Goal: Task Accomplishment & Management: Use online tool/utility

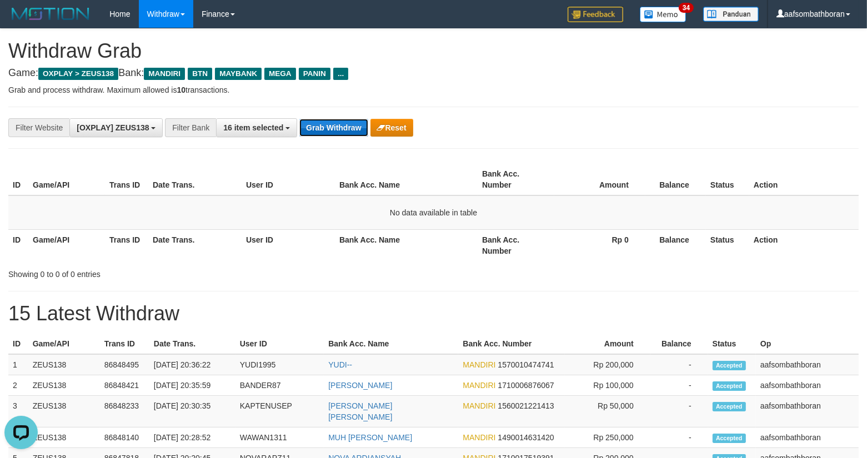
click at [346, 131] on button "Grab Withdraw" at bounding box center [334, 128] width 68 height 18
click at [346, 128] on button "Grab Withdraw" at bounding box center [334, 128] width 68 height 18
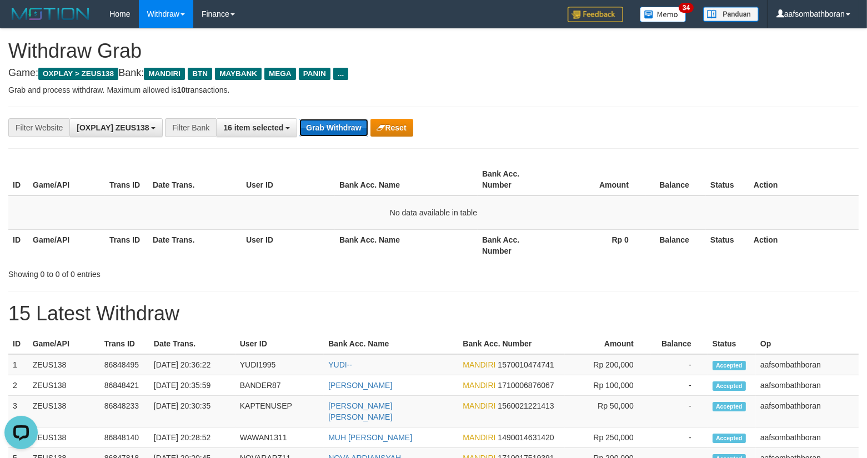
click at [346, 128] on button "Grab Withdraw" at bounding box center [334, 128] width 68 height 18
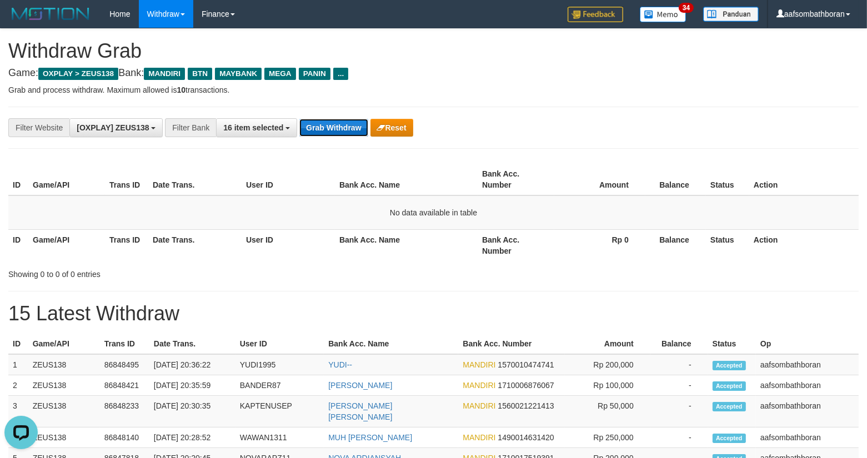
click at [346, 128] on button "Grab Withdraw" at bounding box center [334, 128] width 68 height 18
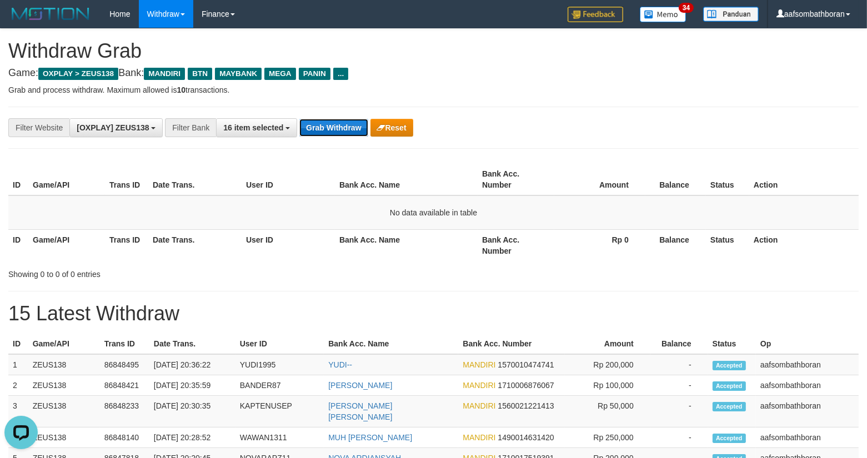
click at [346, 128] on button "Grab Withdraw" at bounding box center [334, 128] width 68 height 18
click at [346, 129] on button "Grab Withdraw" at bounding box center [334, 128] width 68 height 18
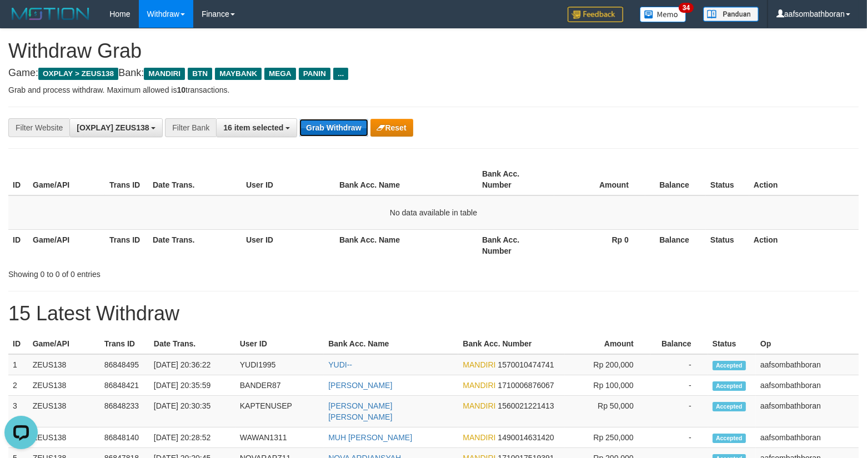
click at [346, 129] on button "Grab Withdraw" at bounding box center [334, 128] width 68 height 18
drag, startPoint x: 346, startPoint y: 129, endPoint x: 350, endPoint y: 96, distance: 33.6
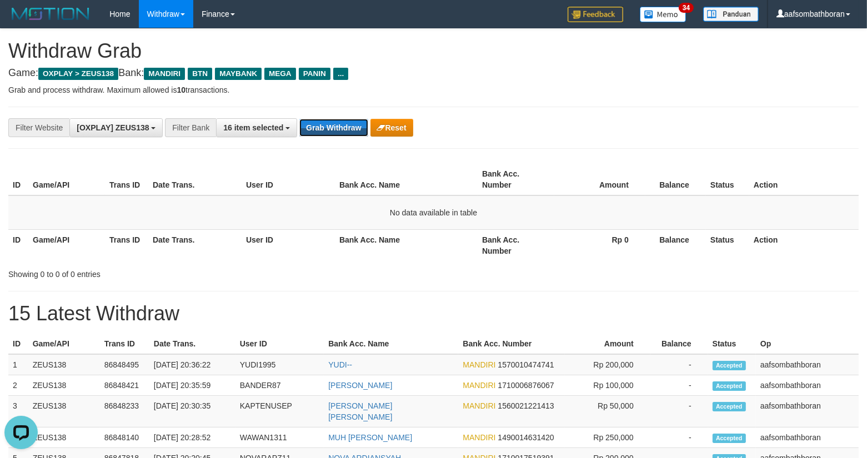
drag, startPoint x: 351, startPoint y: 96, endPoint x: 351, endPoint y: 103, distance: 6.7
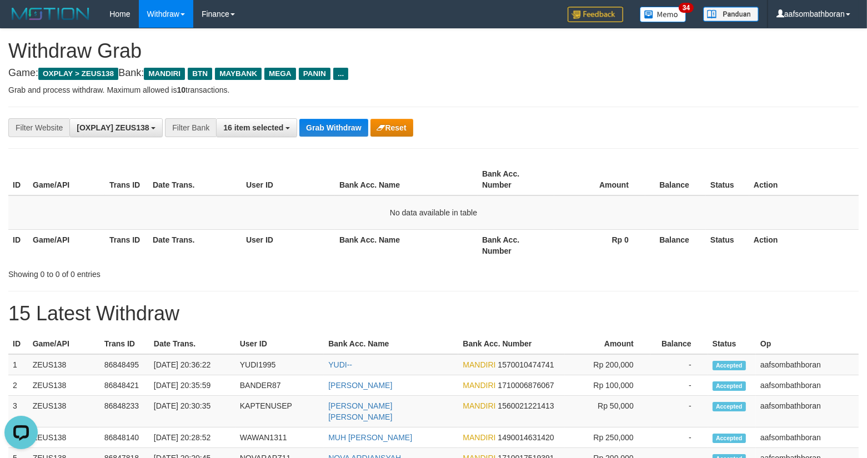
drag, startPoint x: 350, startPoint y: 106, endPoint x: 345, endPoint y: 113, distance: 8.3
click at [345, 113] on div "**********" at bounding box center [433, 128] width 851 height 42
click at [343, 116] on div "**********" at bounding box center [433, 128] width 851 height 42
click at [341, 116] on div "**********" at bounding box center [433, 128] width 851 height 42
click at [338, 118] on div "**********" at bounding box center [433, 128] width 851 height 42
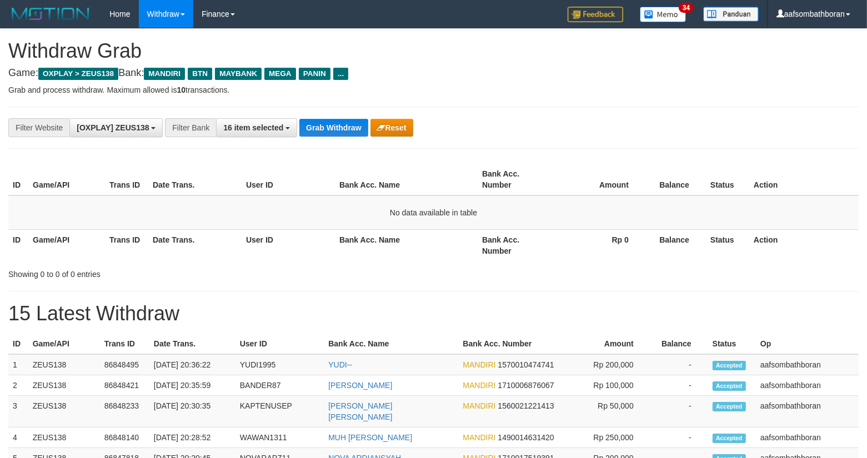
click at [338, 118] on div "**********" at bounding box center [361, 127] width 723 height 19
click at [335, 128] on button "Grab Withdraw" at bounding box center [334, 128] width 68 height 18
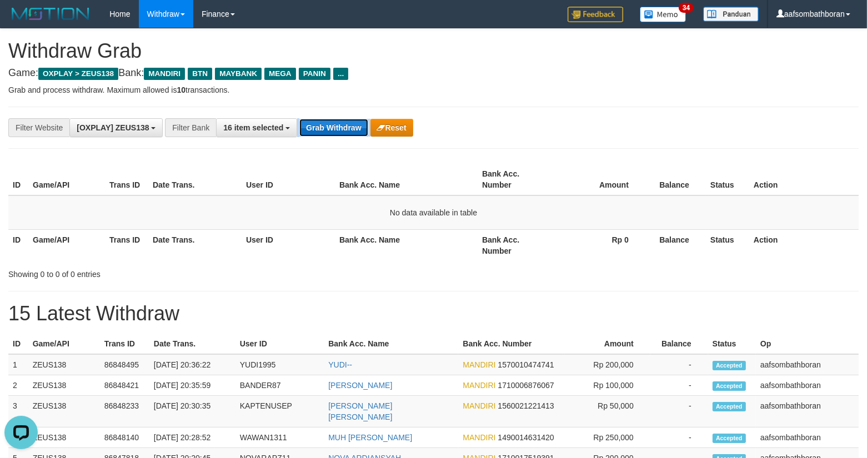
click at [335, 128] on button "Grab Withdraw" at bounding box center [334, 128] width 68 height 18
click at [338, 128] on button "Grab Withdraw" at bounding box center [334, 128] width 68 height 18
click at [338, 127] on button "Grab Withdraw" at bounding box center [334, 128] width 68 height 18
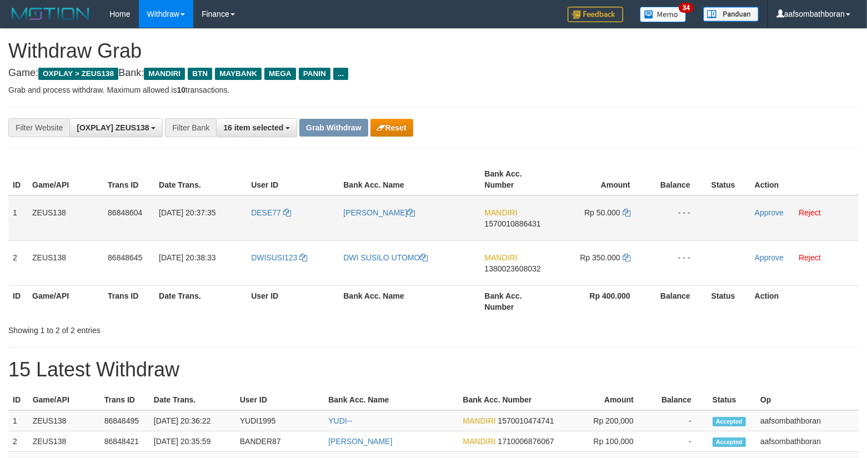
click at [14, 213] on td "1" at bounding box center [17, 219] width 19 height 46
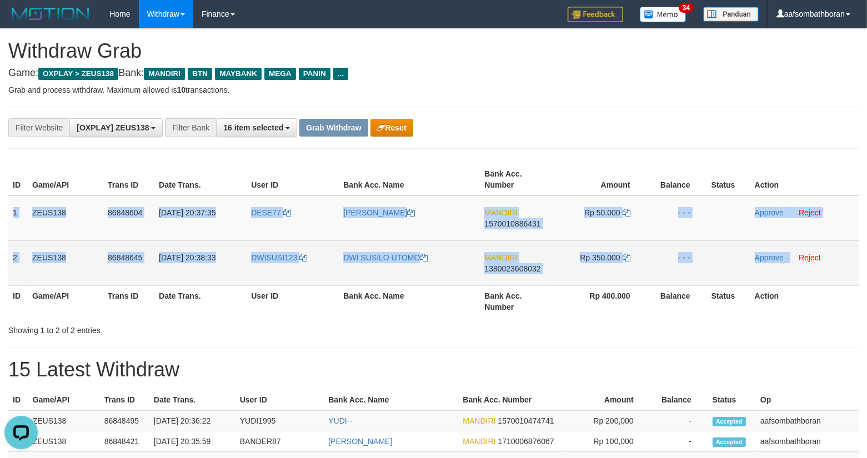
drag, startPoint x: 8, startPoint y: 208, endPoint x: 791, endPoint y: 262, distance: 784.9
click at [791, 262] on tbody "1 ZEUS138 86848604 31/08/2025 20:37:35 DESE77 DIMAS SHOLEH SAPUTRA MANDIRI 1570…" at bounding box center [433, 241] width 851 height 91
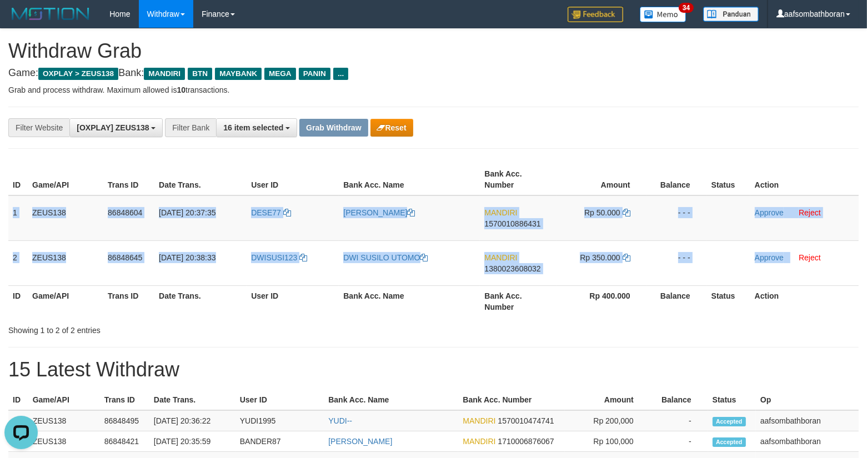
copy tbody "1 ZEUS138 86848604 31/08/2025 20:37:35 DESE77 DIMAS SHOLEH SAPUTRA MANDIRI 1570…"
click at [495, 230] on td "MANDIRI 1570010886431" at bounding box center [518, 219] width 77 height 46
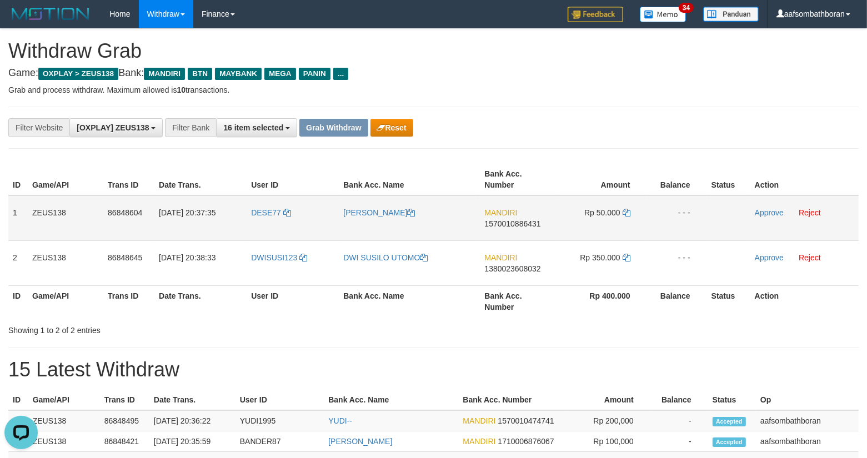
click at [506, 233] on td "MANDIRI 1570010886431" at bounding box center [518, 219] width 77 height 46
drag, startPoint x: 506, startPoint y: 233, endPoint x: 765, endPoint y: 240, distance: 259.1
click at [506, 233] on td "MANDIRI 1570010886431" at bounding box center [518, 219] width 77 height 46
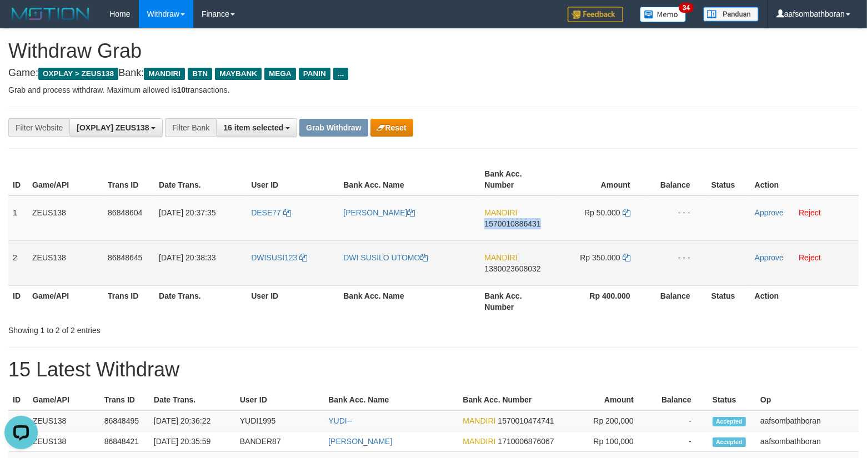
copy span "1570010886431"
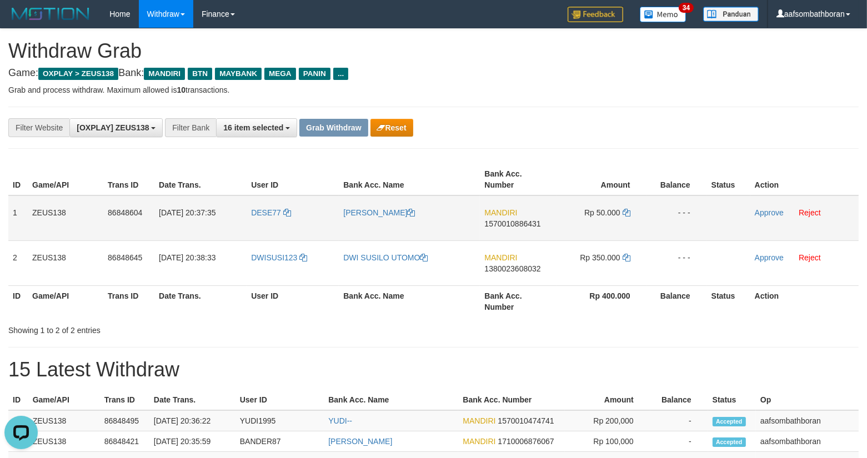
click at [613, 222] on td "Rp 50.000" at bounding box center [602, 219] width 90 height 46
copy td "50.000"
click at [762, 214] on link "Approve" at bounding box center [769, 212] width 29 height 9
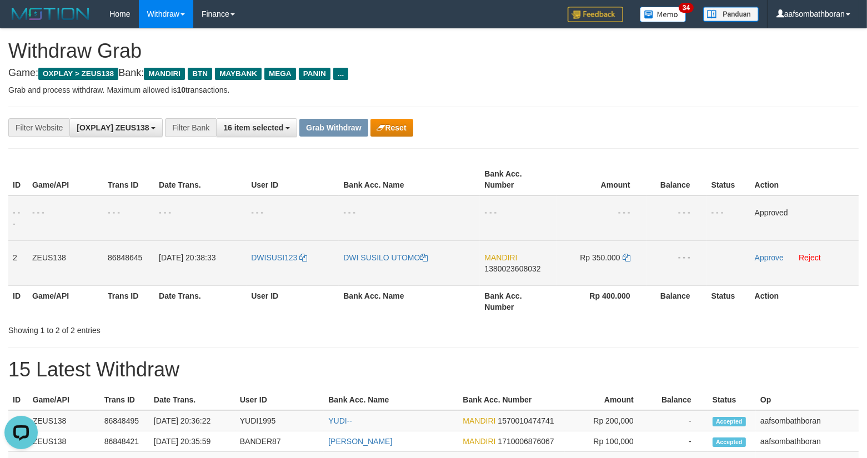
click at [499, 277] on td "MANDIRI 1380023608032" at bounding box center [518, 263] width 77 height 45
click at [500, 277] on td "MANDIRI 1380023608032" at bounding box center [518, 263] width 77 height 45
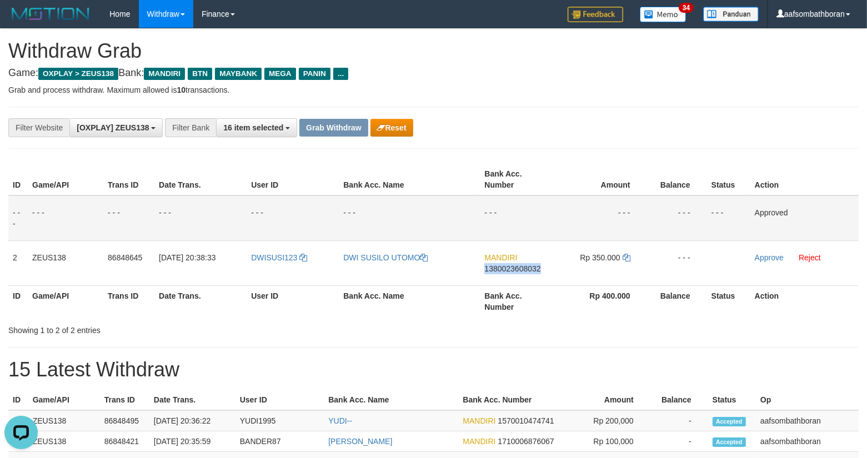
copy span "1380023608032"
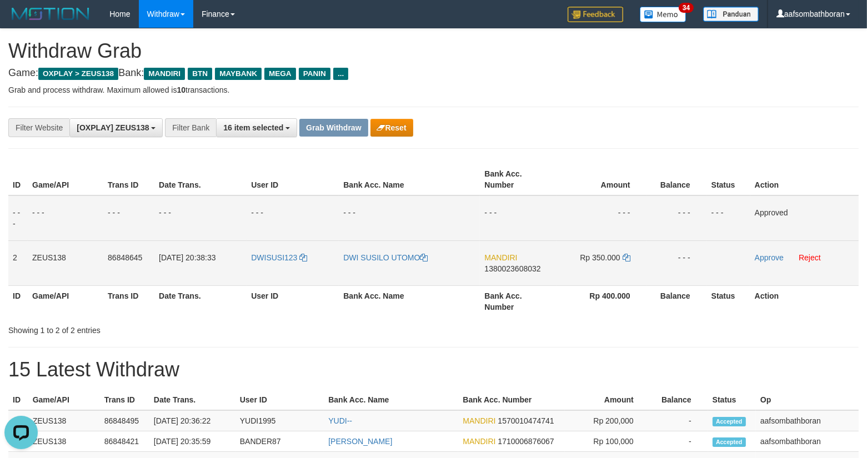
click at [594, 256] on span "Rp 350.000" at bounding box center [600, 257] width 40 height 9
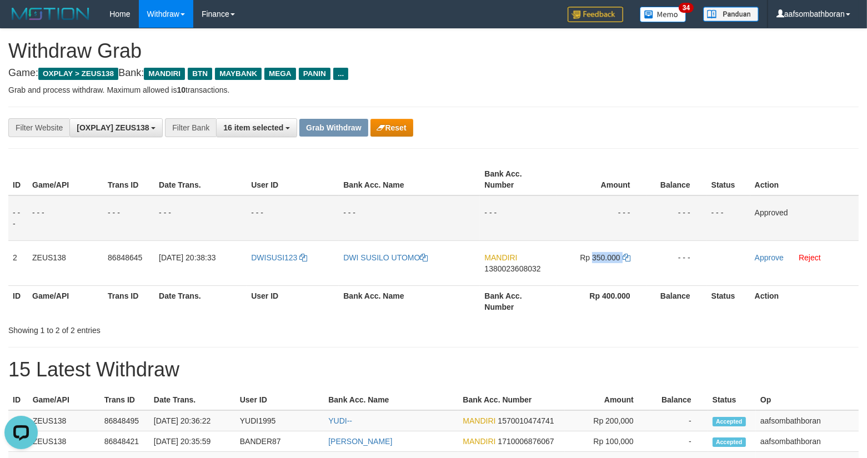
copy td "350.000"
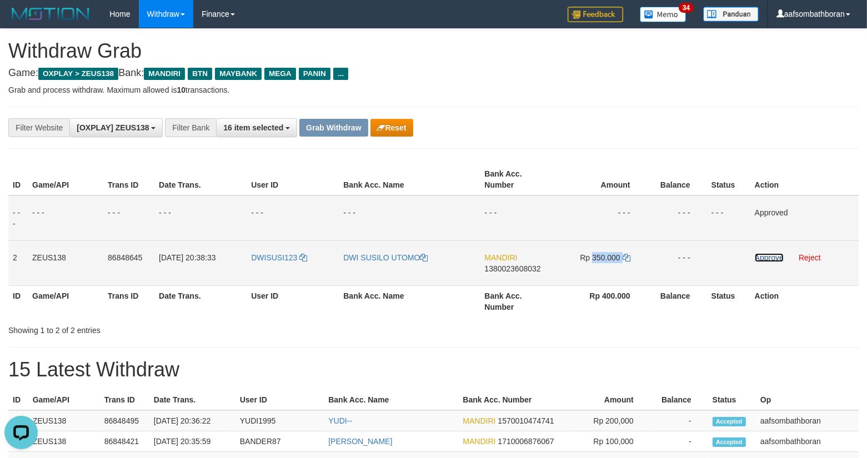
click at [764, 253] on link "Approve" at bounding box center [769, 257] width 29 height 9
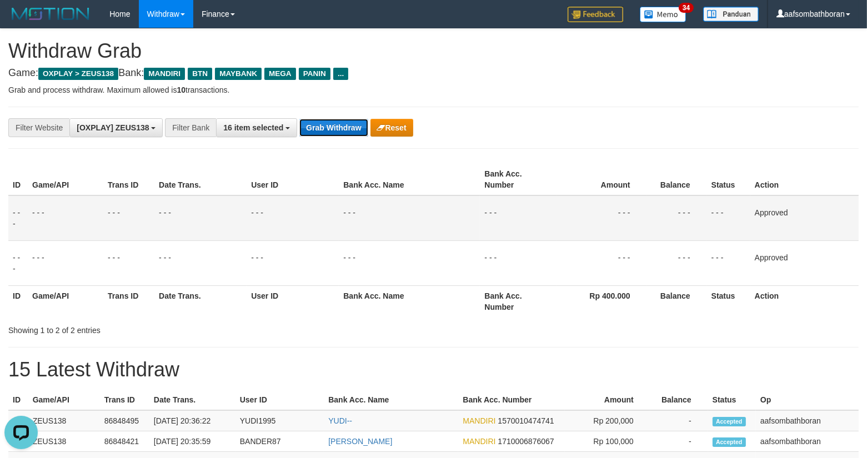
click at [328, 129] on button "Grab Withdraw" at bounding box center [334, 128] width 68 height 18
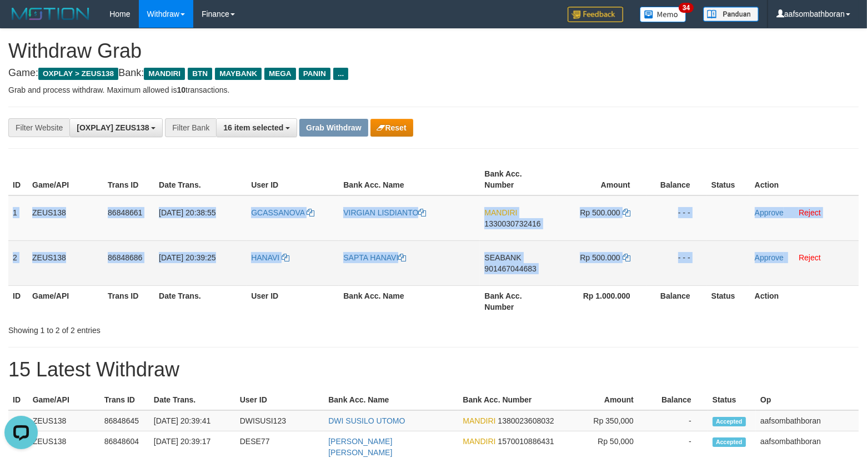
drag, startPoint x: 14, startPoint y: 207, endPoint x: 789, endPoint y: 268, distance: 777.6
click at [789, 268] on tbody "1 ZEUS138 86848661 [DATE] 20:38:55 [GEOGRAPHIC_DATA] VIRGIAN LISDIANTO MANDIRI …" at bounding box center [433, 241] width 851 height 91
copy tbody "1 ZEUS138 86848661 [DATE] 20:38:55 GCASSANOVA VIRGIAN LISDIANTO MANDIRI 1330030…"
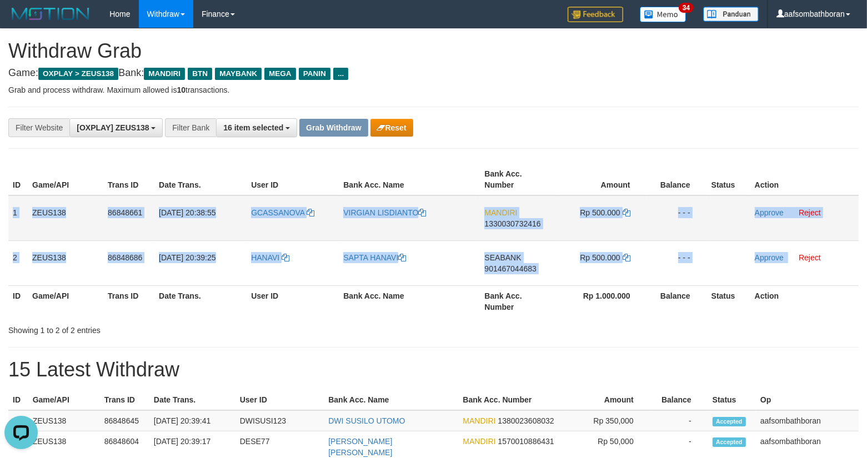
click at [529, 231] on td "MANDIRI 1330030732416" at bounding box center [518, 219] width 77 height 46
click at [506, 231] on td "MANDIRI 1330030732416" at bounding box center [518, 219] width 77 height 46
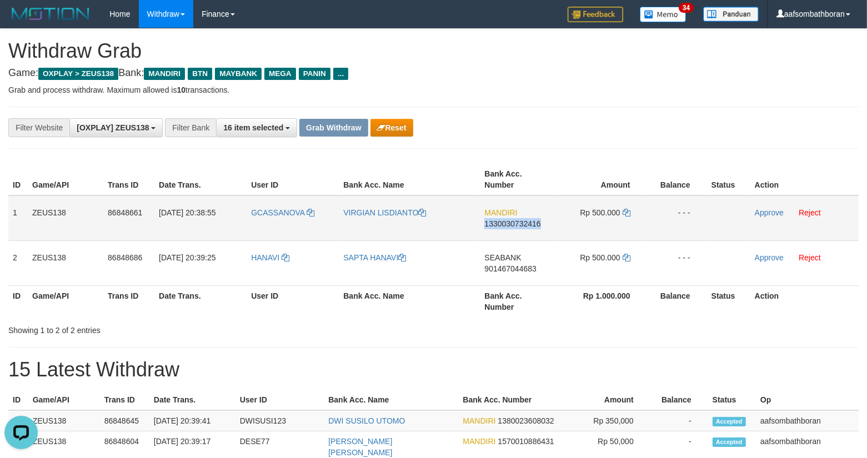
click at [506, 231] on td "MANDIRI 1330030732416" at bounding box center [518, 219] width 77 height 46
click at [599, 212] on span "Rp 500.000" at bounding box center [600, 212] width 40 height 9
copy td "500.000"
click at [372, 225] on td "VIRGIAN LISDIANTO" at bounding box center [409, 219] width 141 height 46
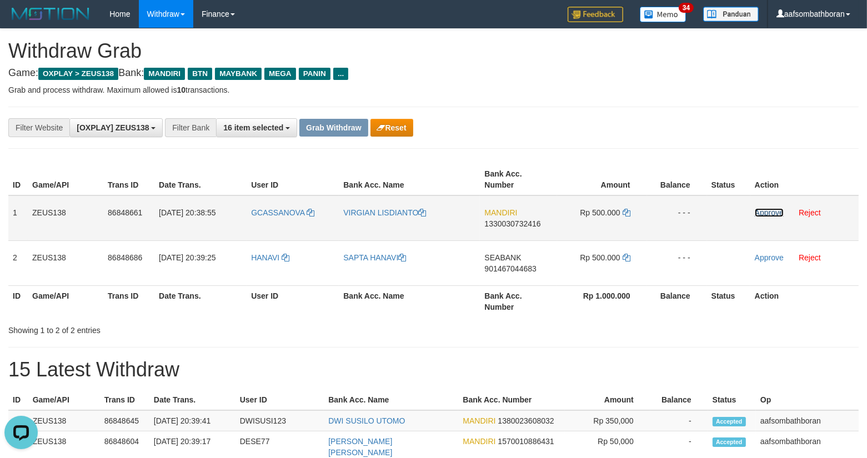
click at [765, 211] on link "Approve" at bounding box center [769, 212] width 29 height 9
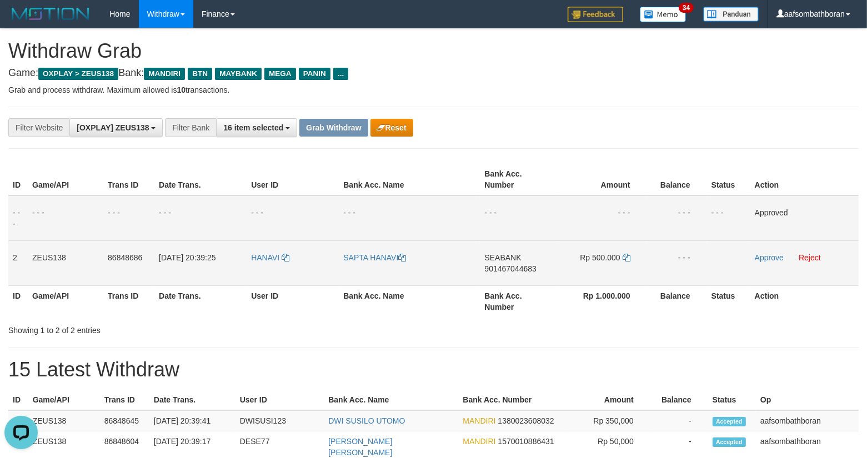
click at [503, 279] on td "SEABANK 901467044683" at bounding box center [518, 263] width 77 height 45
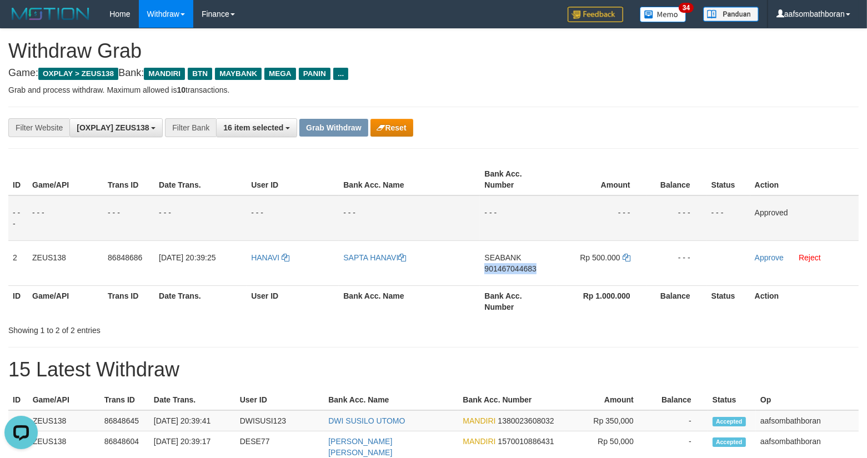
drag, startPoint x: 503, startPoint y: 279, endPoint x: 607, endPoint y: 299, distance: 105.8
click at [504, 278] on td "SEABANK 901467044683" at bounding box center [518, 263] width 77 height 45
copy span "901467044683"
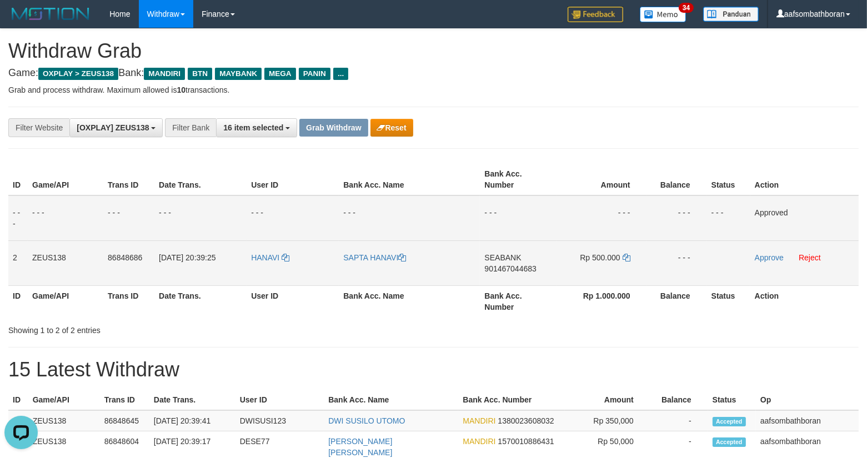
click at [497, 244] on td "SEABANK 901467044683" at bounding box center [518, 263] width 77 height 45
click at [497, 243] on td "SEABANK 901467044683" at bounding box center [518, 263] width 77 height 45
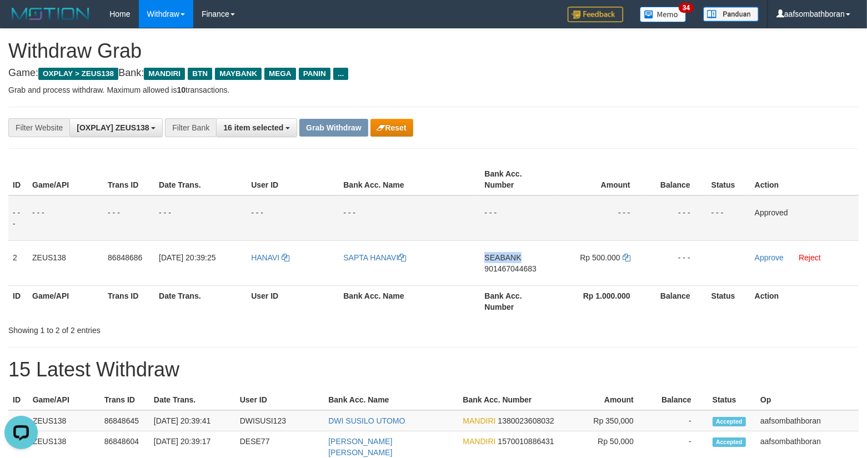
copy span "SEABANK"
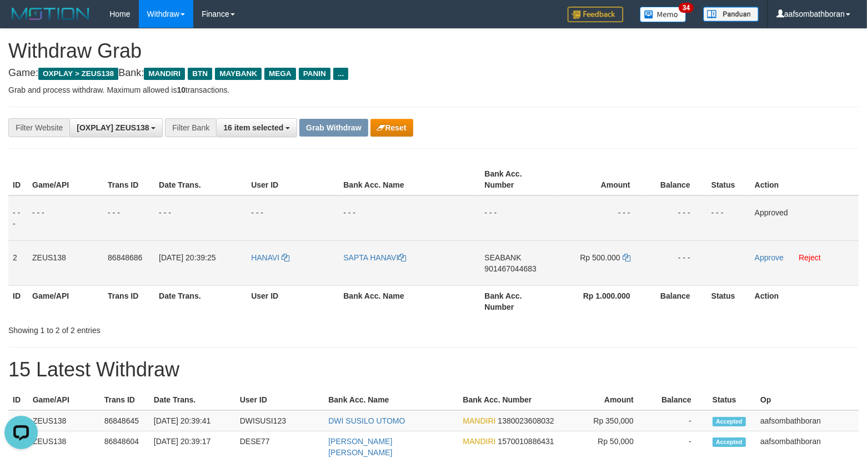
click at [609, 248] on td "Rp 500.000" at bounding box center [602, 263] width 90 height 45
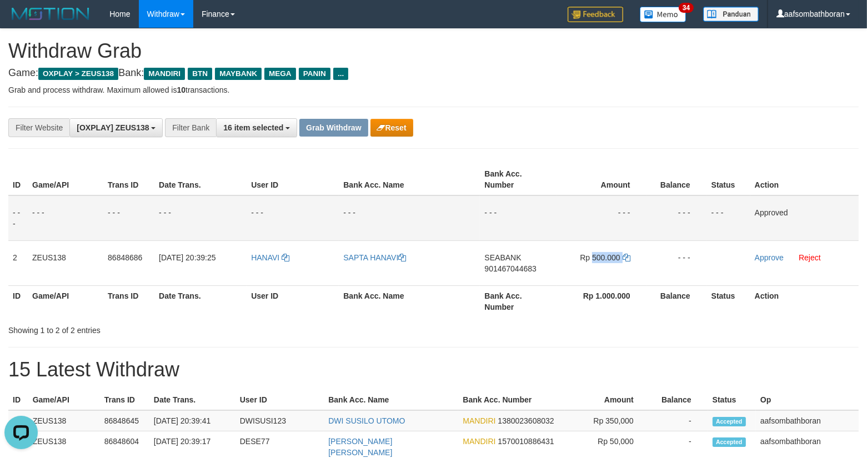
copy td "500.000"
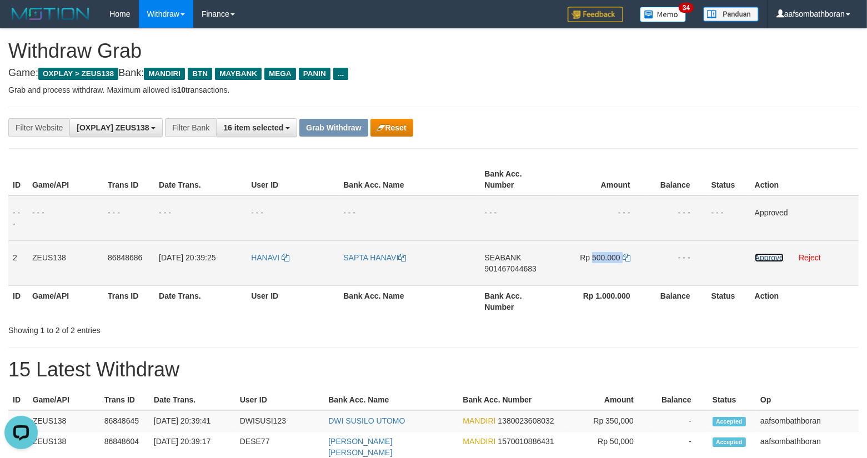
click at [770, 256] on link "Approve" at bounding box center [769, 257] width 29 height 9
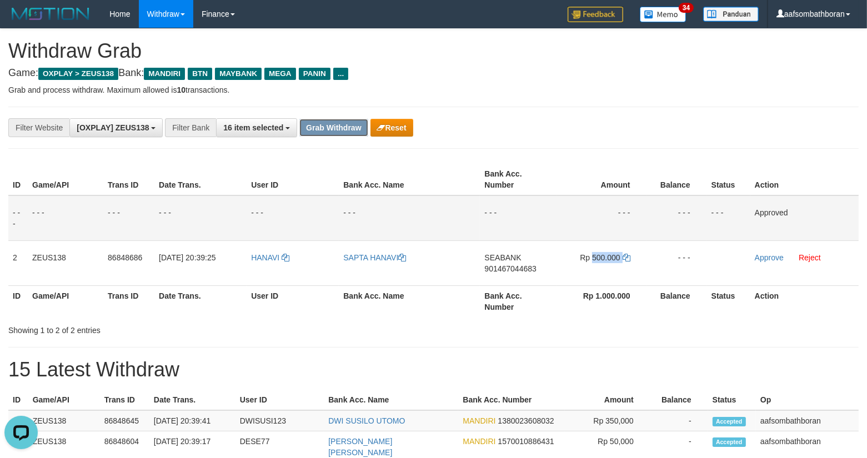
click at [343, 124] on button "Grab Withdraw" at bounding box center [334, 128] width 68 height 18
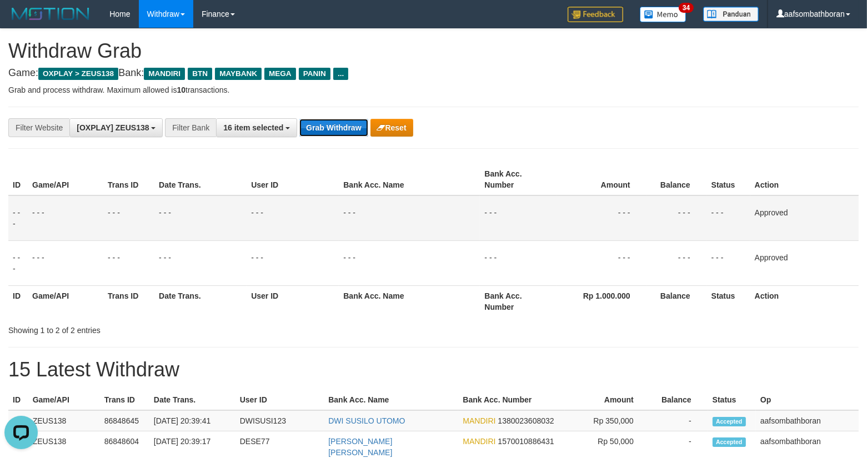
click at [343, 124] on button "Grab Withdraw" at bounding box center [334, 128] width 68 height 18
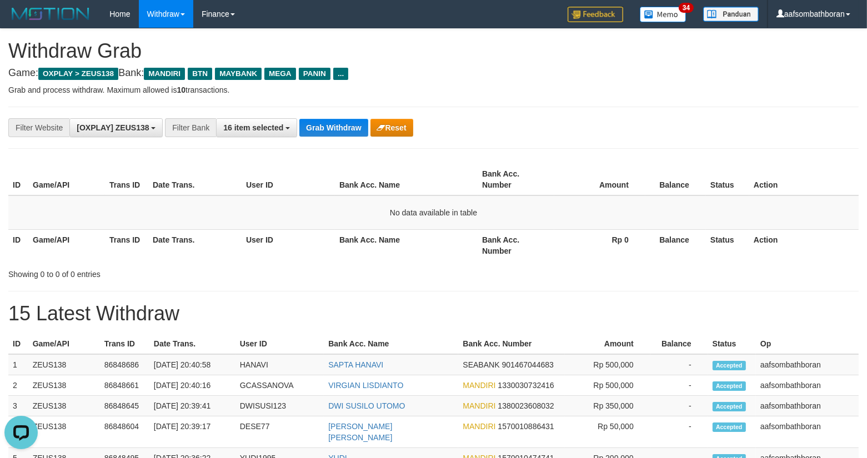
click at [333, 141] on div "**********" at bounding box center [433, 128] width 851 height 42
click at [335, 134] on button "Grab Withdraw" at bounding box center [334, 128] width 68 height 18
click at [337, 118] on div "**********" at bounding box center [361, 127] width 723 height 19
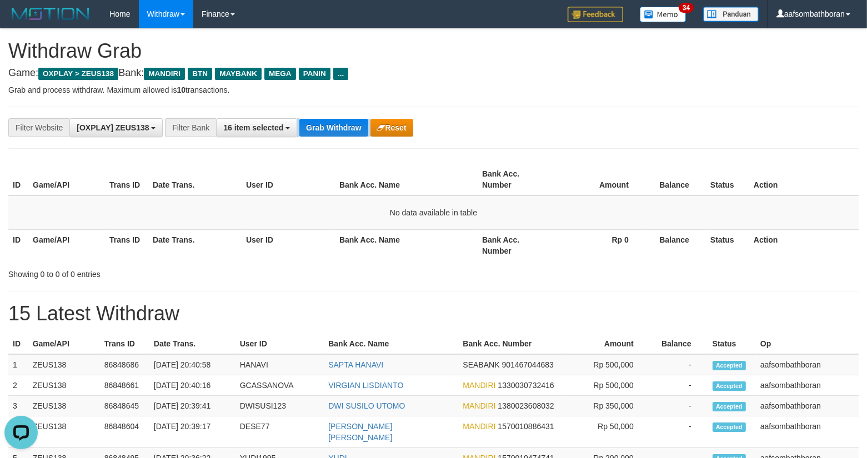
click at [337, 119] on div "Grab Withdraw Reset" at bounding box center [356, 128] width 113 height 18
click at [336, 125] on button "Grab Withdraw" at bounding box center [334, 128] width 68 height 18
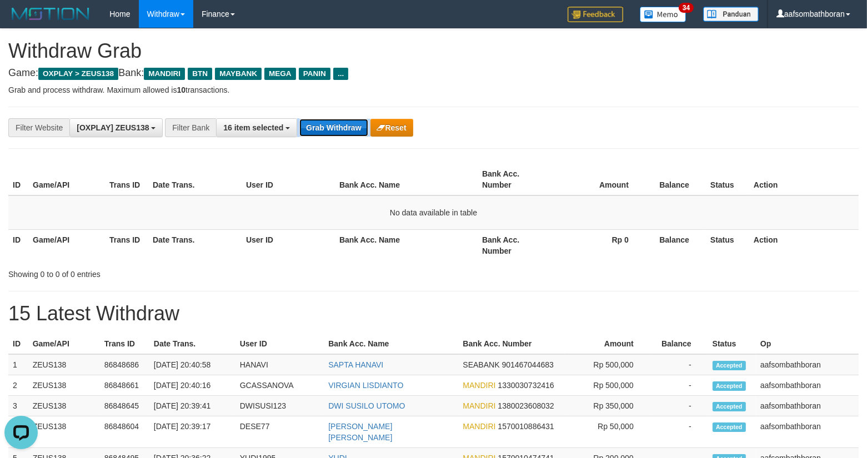
click at [336, 126] on button "Grab Withdraw" at bounding box center [334, 128] width 68 height 18
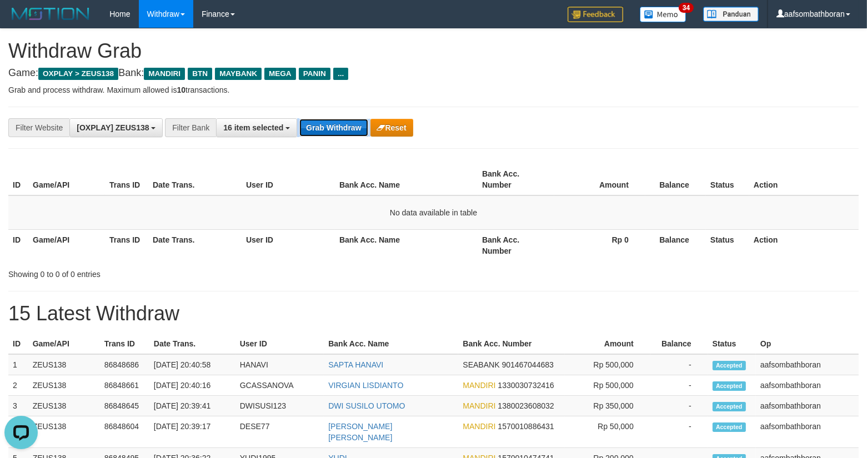
click at [336, 126] on button "Grab Withdraw" at bounding box center [334, 128] width 68 height 18
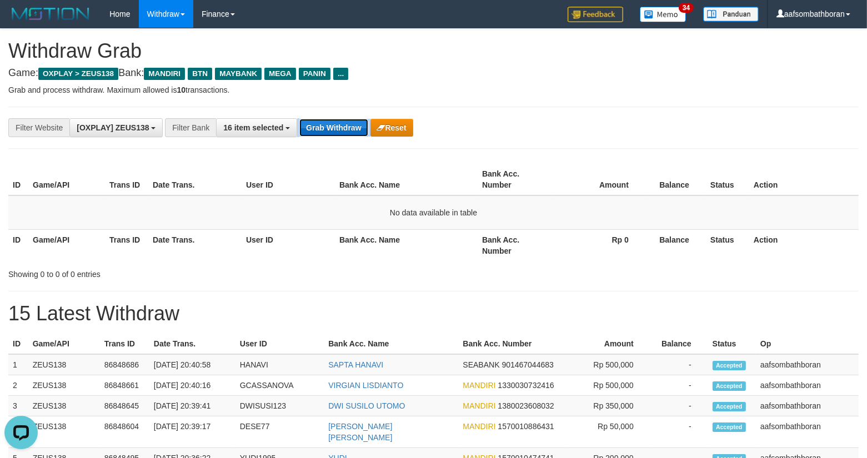
click at [336, 126] on button "Grab Withdraw" at bounding box center [334, 128] width 68 height 18
click at [335, 126] on button "Grab Withdraw" at bounding box center [334, 128] width 68 height 18
click at [815, 220] on td "No data available in table" at bounding box center [433, 213] width 851 height 34
click at [328, 126] on button "Grab Withdraw" at bounding box center [334, 128] width 68 height 18
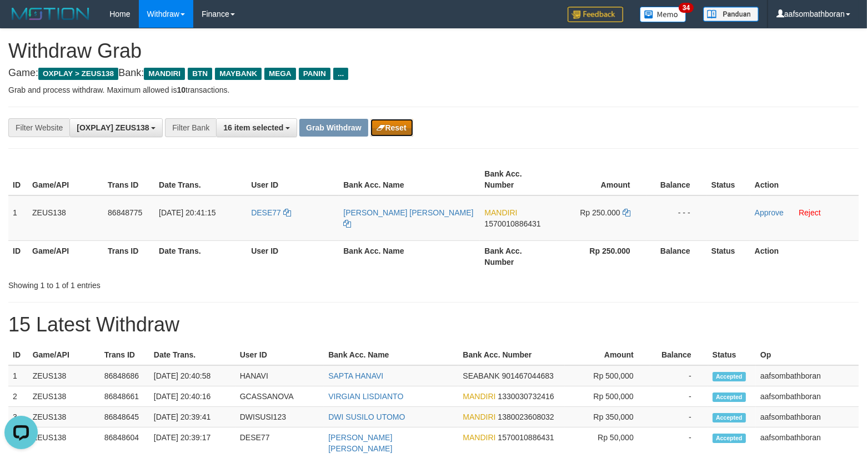
click at [392, 136] on button "Reset" at bounding box center [392, 128] width 43 height 18
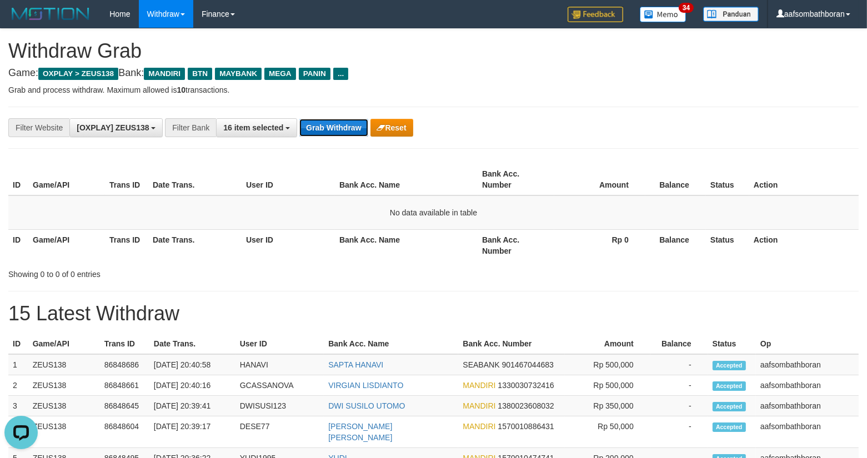
click at [328, 120] on button "Grab Withdraw" at bounding box center [334, 128] width 68 height 18
click at [329, 120] on button "Grab Withdraw" at bounding box center [334, 128] width 68 height 18
click at [330, 121] on button "Grab Withdraw" at bounding box center [334, 128] width 68 height 18
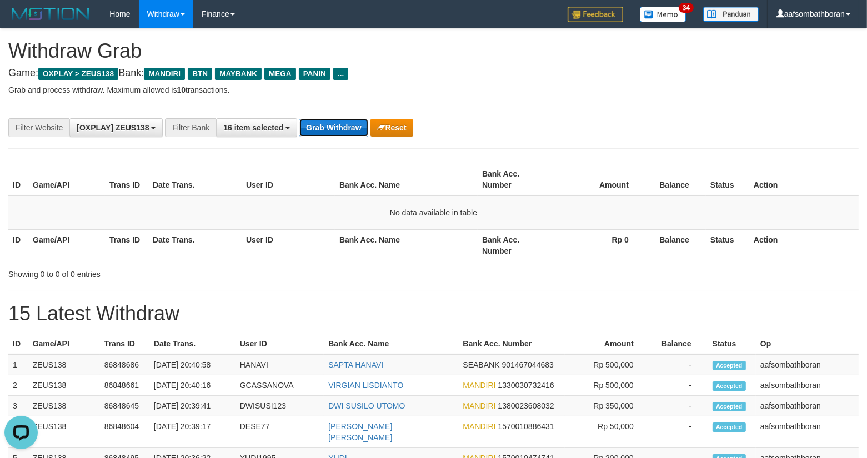
click at [330, 121] on button "Grab Withdraw" at bounding box center [334, 128] width 68 height 18
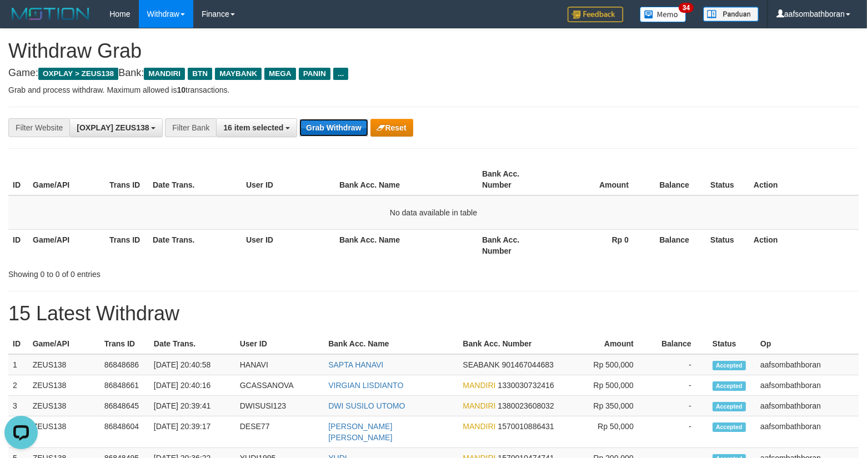
click at [330, 121] on button "Grab Withdraw" at bounding box center [334, 128] width 68 height 18
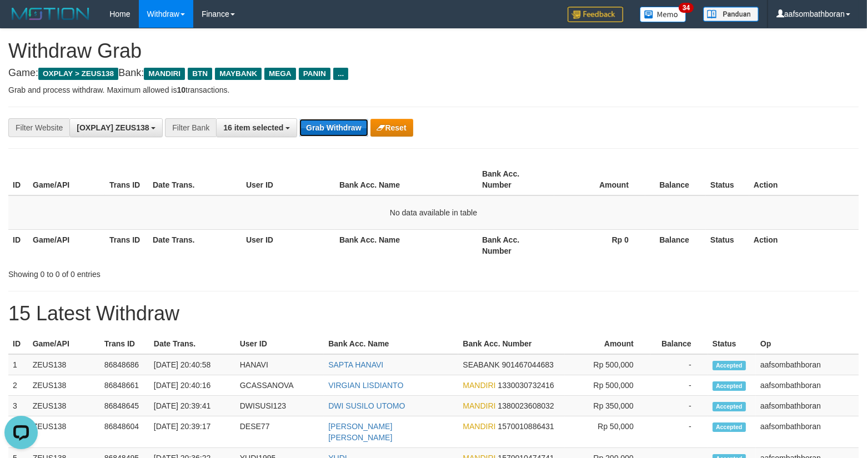
click at [330, 121] on button "Grab Withdraw" at bounding box center [334, 128] width 68 height 18
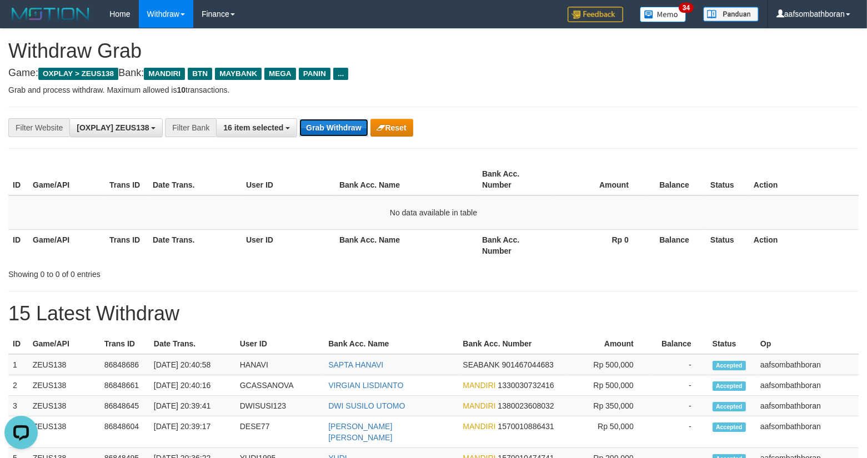
click at [330, 121] on button "Grab Withdraw" at bounding box center [334, 128] width 68 height 18
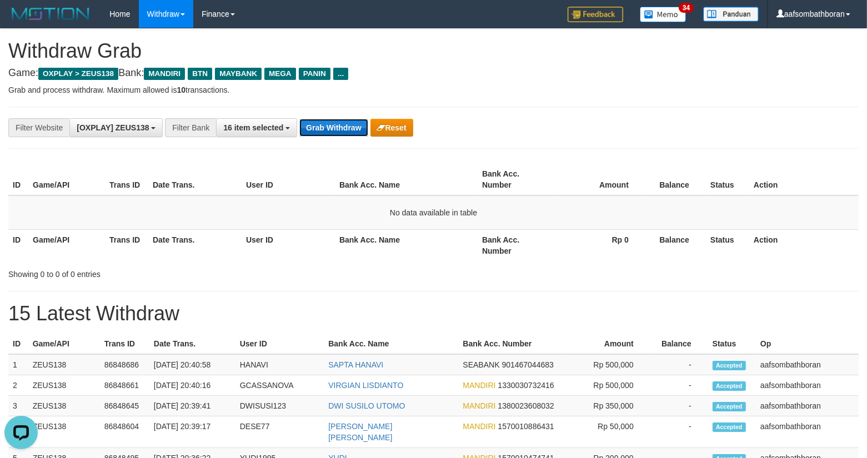
click at [330, 121] on button "Grab Withdraw" at bounding box center [334, 128] width 68 height 18
click at [330, 122] on button "Grab Withdraw" at bounding box center [334, 128] width 68 height 18
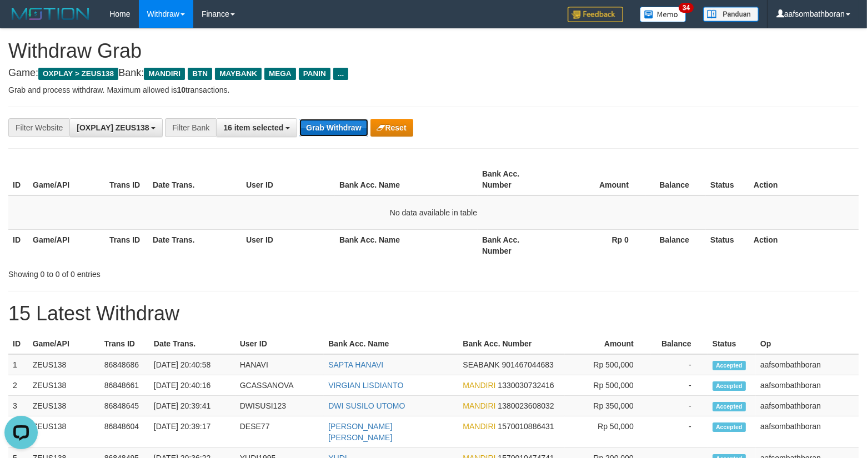
click at [330, 122] on button "Grab Withdraw" at bounding box center [334, 128] width 68 height 18
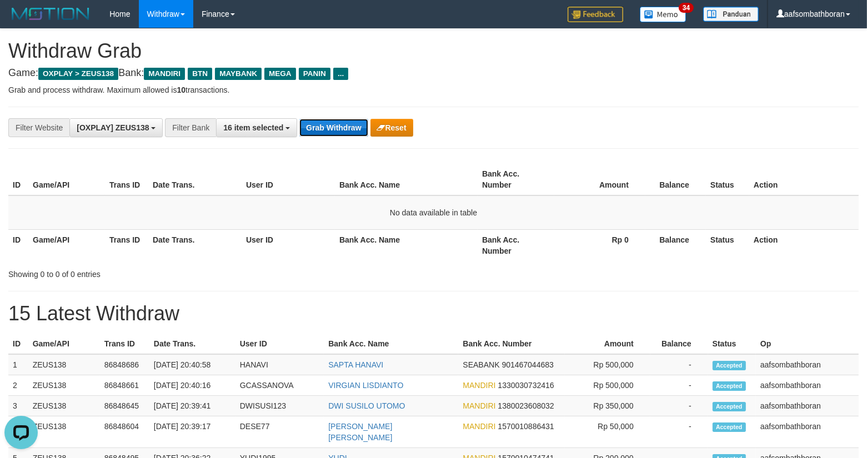
click at [330, 122] on button "Grab Withdraw" at bounding box center [334, 128] width 68 height 18
click at [330, 123] on button "Grab Withdraw" at bounding box center [334, 128] width 68 height 18
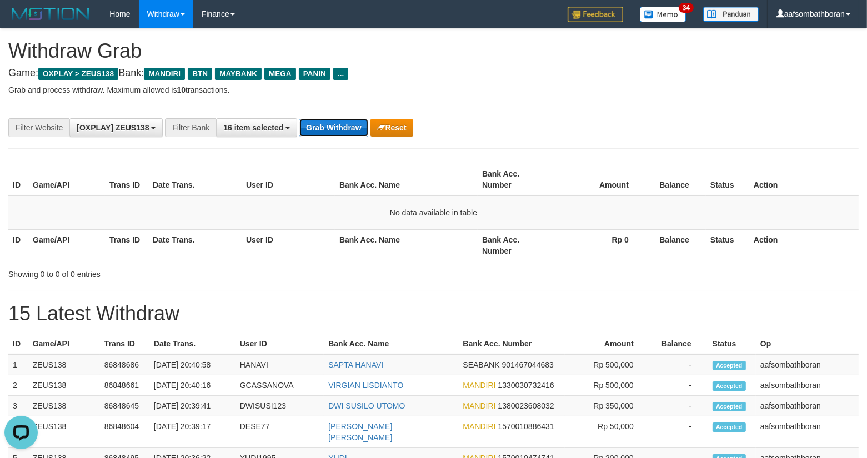
click at [330, 123] on button "Grab Withdraw" at bounding box center [334, 128] width 68 height 18
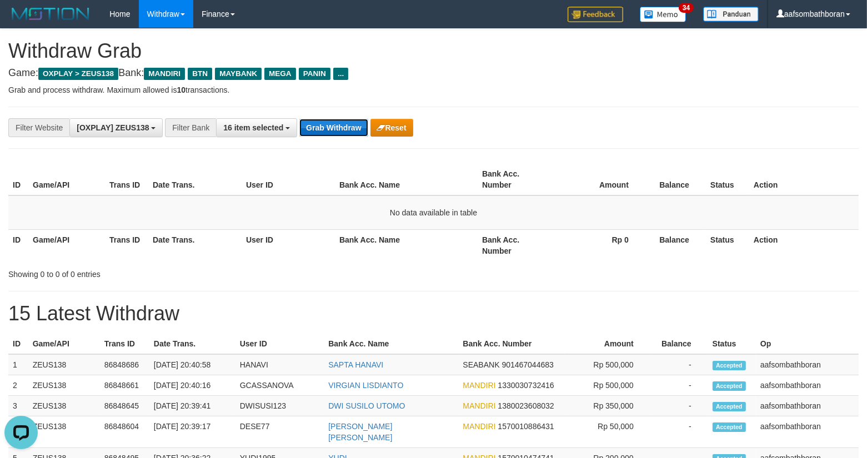
click at [330, 123] on button "Grab Withdraw" at bounding box center [334, 128] width 68 height 18
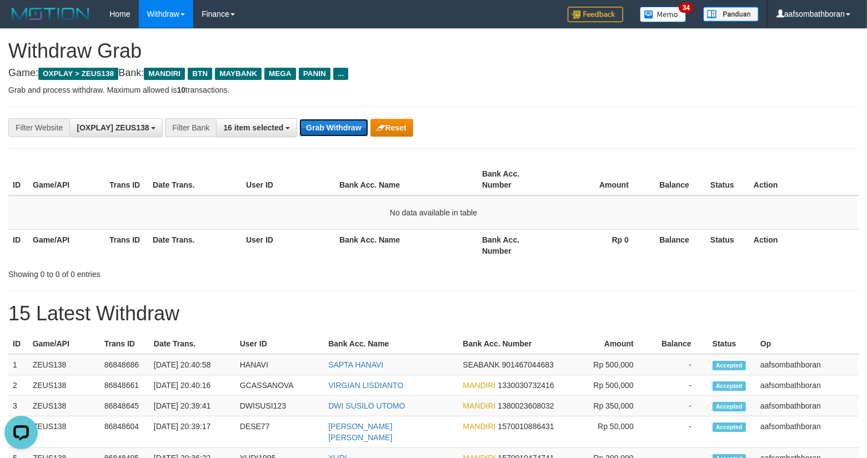
click at [330, 123] on button "Grab Withdraw" at bounding box center [334, 128] width 68 height 18
click at [330, 125] on button "Grab Withdraw" at bounding box center [334, 128] width 68 height 18
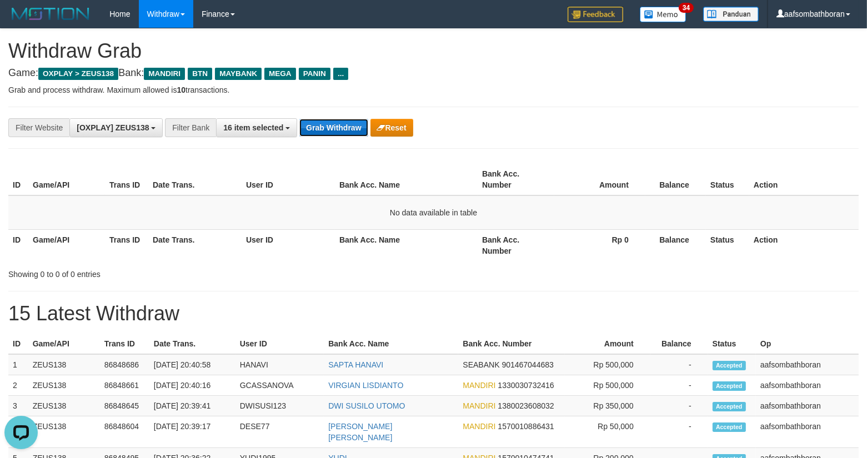
click at [330, 125] on button "Grab Withdraw" at bounding box center [334, 128] width 68 height 18
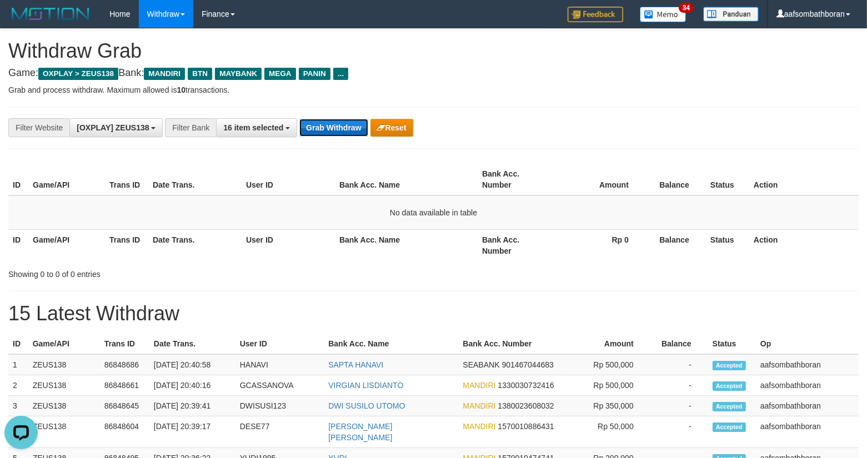
click at [330, 125] on button "Grab Withdraw" at bounding box center [334, 128] width 68 height 18
click at [330, 124] on button "Grab Withdraw" at bounding box center [334, 128] width 68 height 18
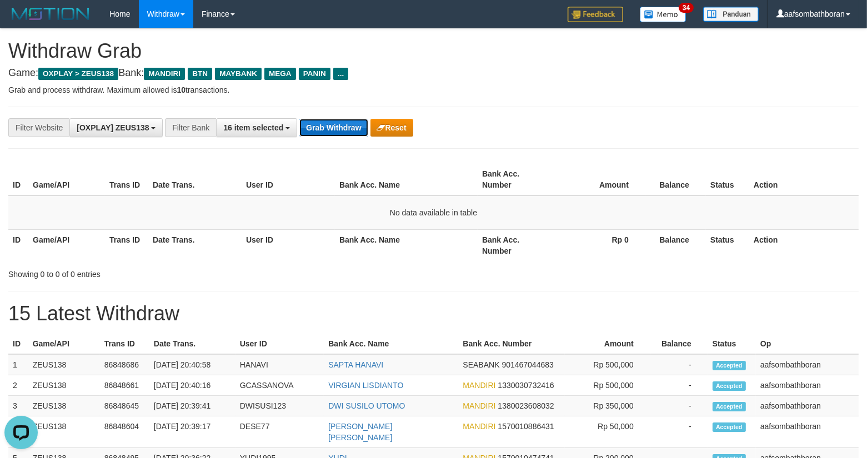
click at [330, 124] on button "Grab Withdraw" at bounding box center [334, 128] width 68 height 18
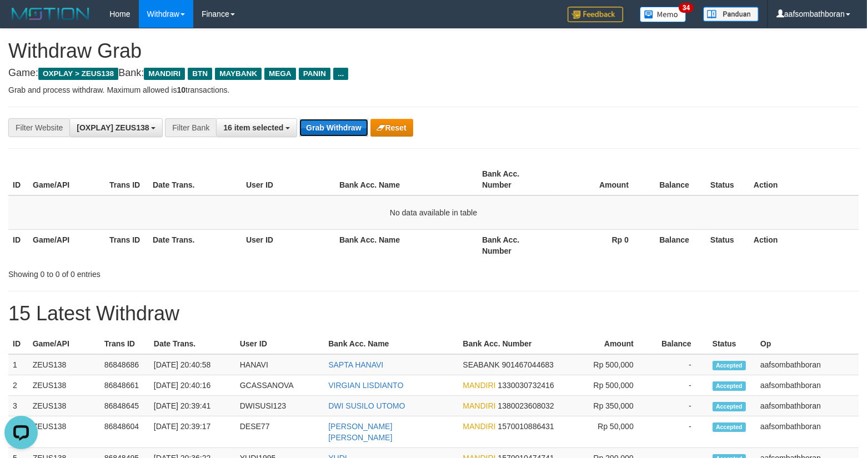
click at [330, 124] on button "Grab Withdraw" at bounding box center [334, 128] width 68 height 18
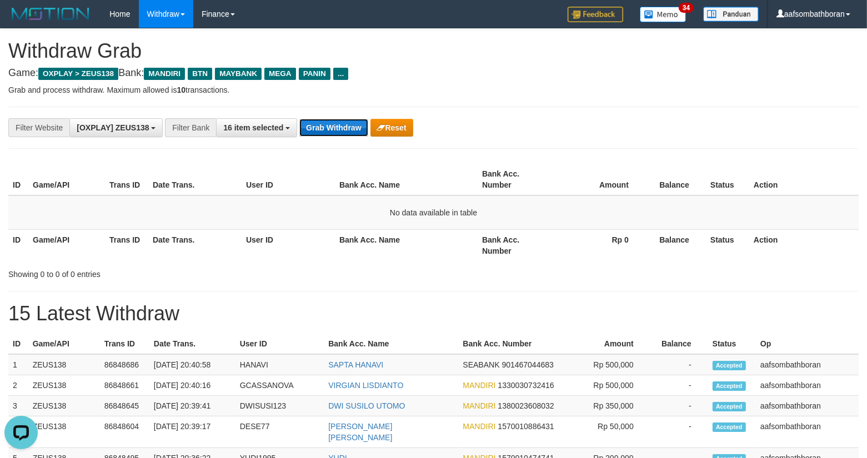
click at [330, 124] on button "Grab Withdraw" at bounding box center [334, 128] width 68 height 18
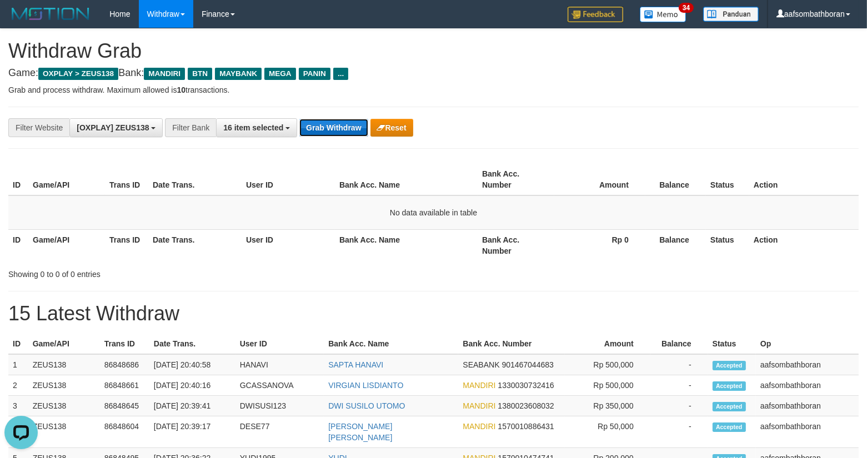
click at [330, 124] on button "Grab Withdraw" at bounding box center [334, 128] width 68 height 18
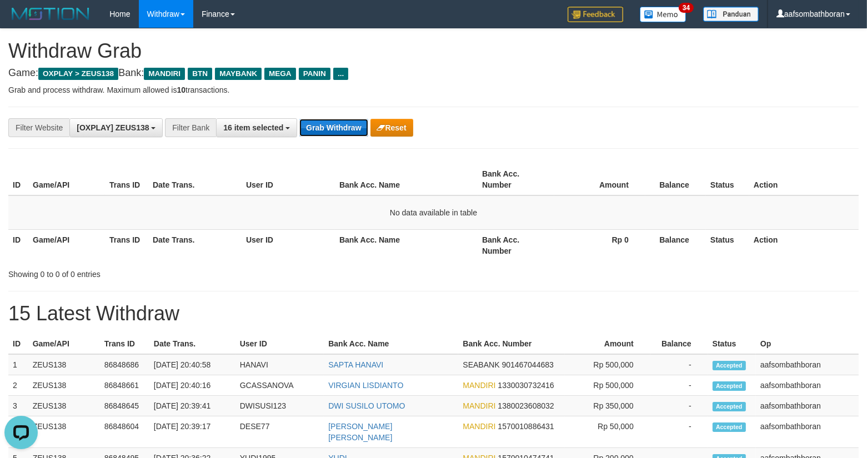
click at [330, 124] on button "Grab Withdraw" at bounding box center [334, 128] width 68 height 18
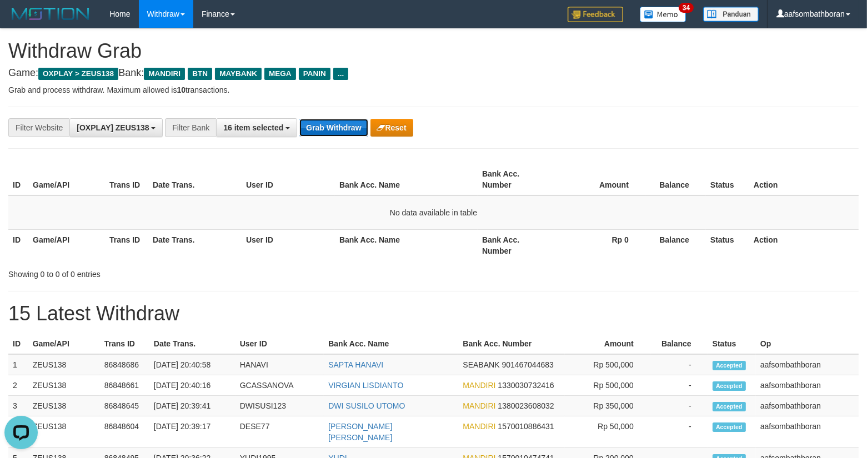
click at [330, 124] on button "Grab Withdraw" at bounding box center [334, 128] width 68 height 18
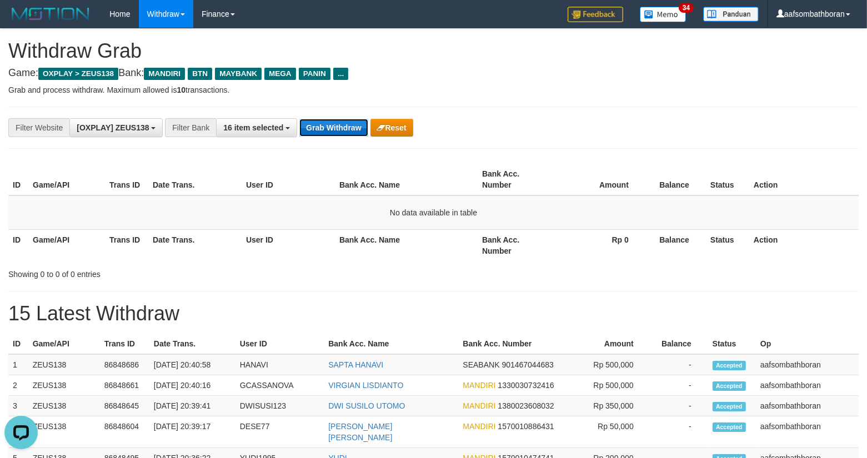
click at [330, 124] on button "Grab Withdraw" at bounding box center [334, 128] width 68 height 18
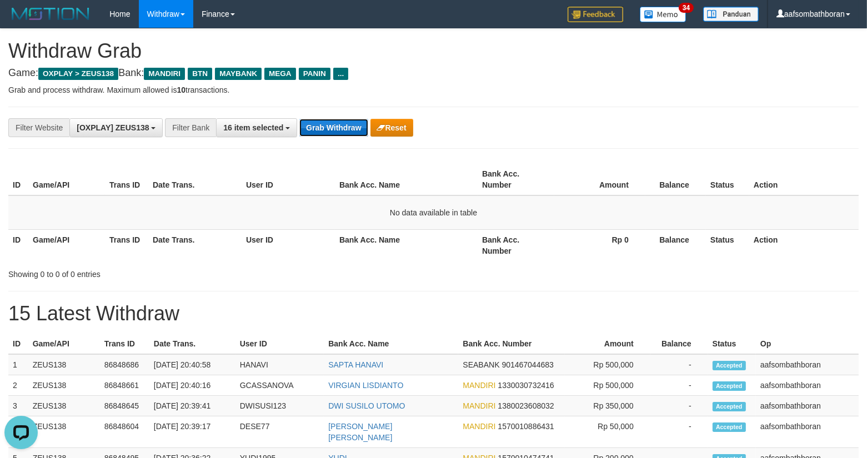
click at [330, 124] on button "Grab Withdraw" at bounding box center [334, 128] width 68 height 18
